Goal: Task Accomplishment & Management: Use online tool/utility

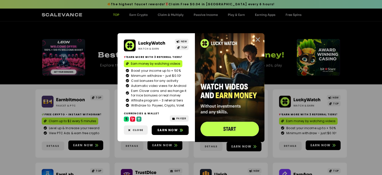
click at [259, 37] on icon "Close" at bounding box center [258, 39] width 6 height 6
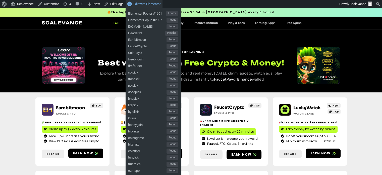
click at [144, 2] on span "Edit with Elementor" at bounding box center [146, 4] width 27 height 4
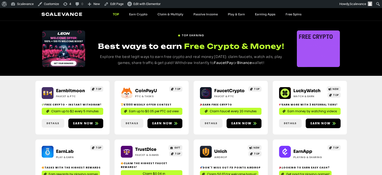
scroll to position [16, 0]
